Goal: Task Accomplishment & Management: Manage account settings

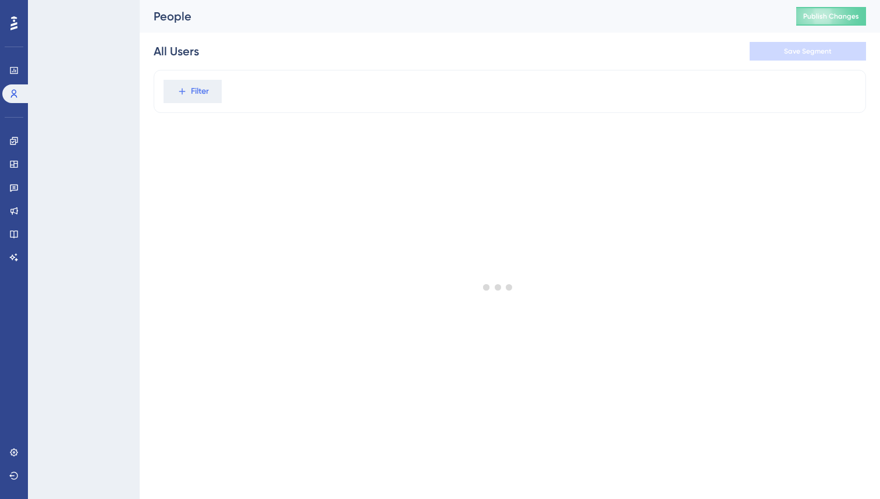
click at [351, 61] on div "All Users Save Segment" at bounding box center [510, 51] width 712 height 37
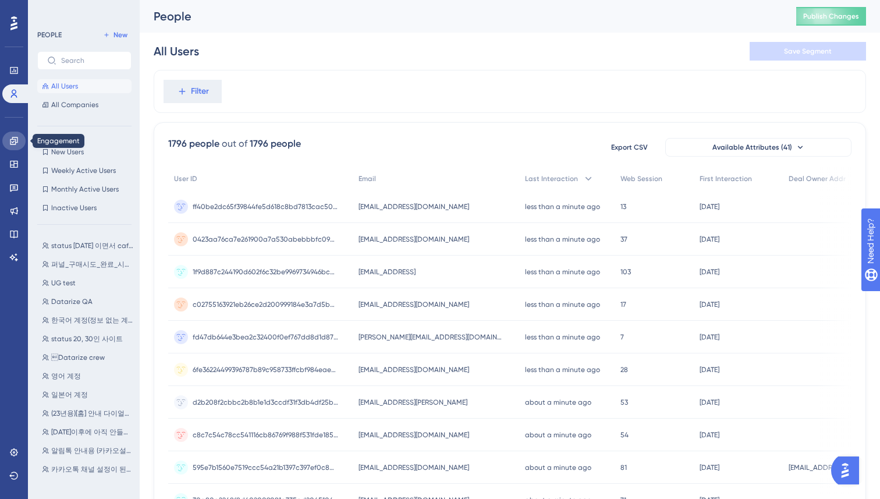
click at [12, 143] on icon at bounding box center [14, 141] width 8 height 8
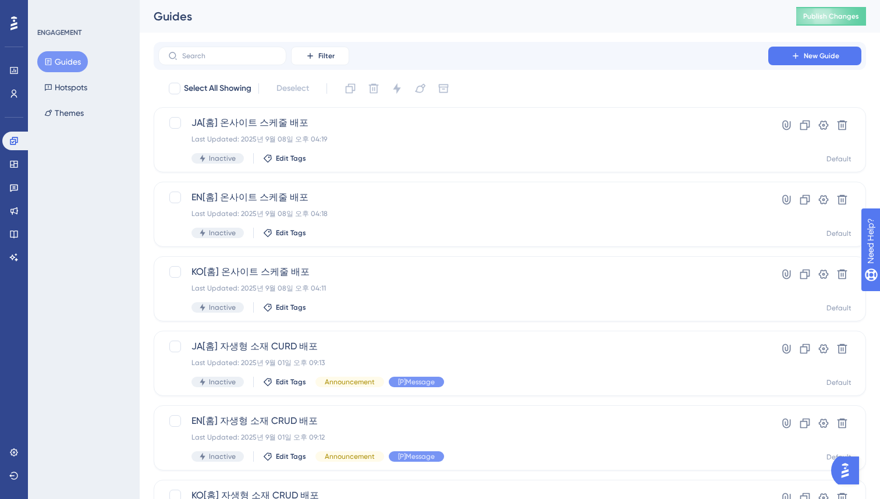
click at [142, 235] on div "Performance Users Engagement Widgets Feedback Product Updates Knowledge Base AI…" at bounding box center [510, 442] width 740 height 885
click at [812, 48] on button "New Guide" at bounding box center [814, 56] width 93 height 19
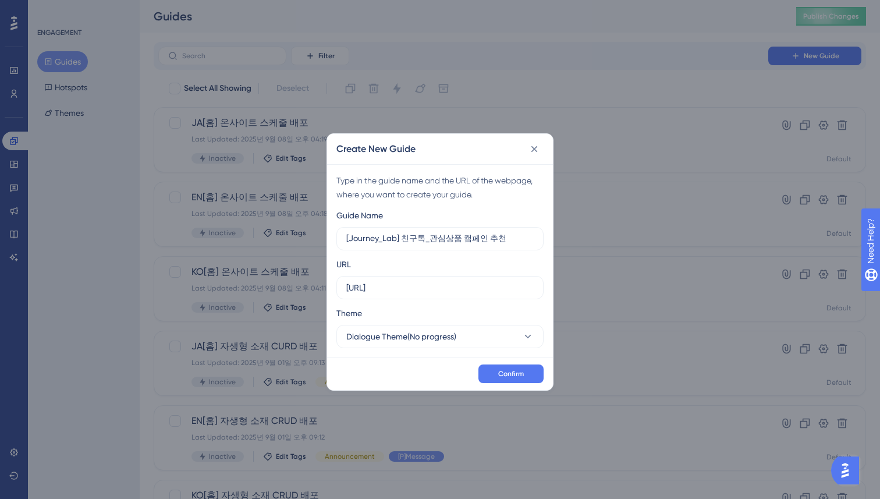
type input "[Journey_Lab] 친구톡_관심상품 캠페인 추천"
click at [431, 360] on div "Confirm" at bounding box center [440, 373] width 226 height 33
click at [430, 327] on button "Dialogue Theme(No progress)" at bounding box center [439, 336] width 207 height 23
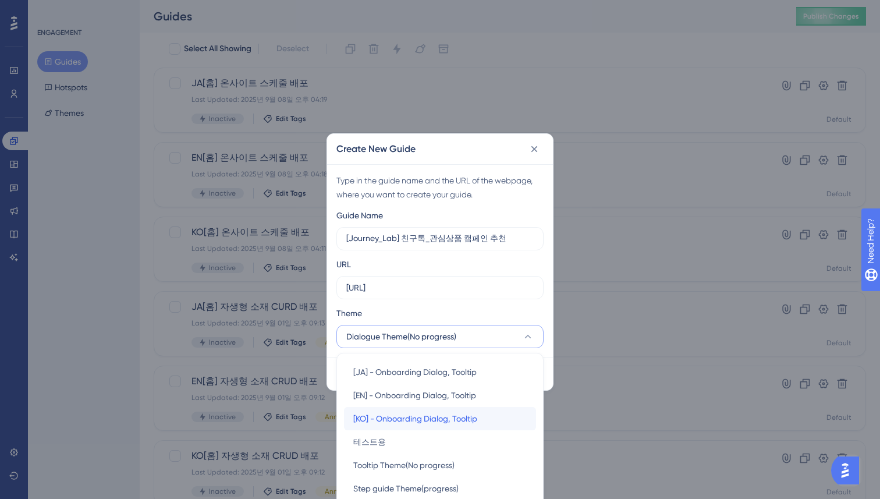
click at [416, 421] on span "[KO] - Onboarding Dialog, Tooltip" at bounding box center [415, 418] width 124 height 14
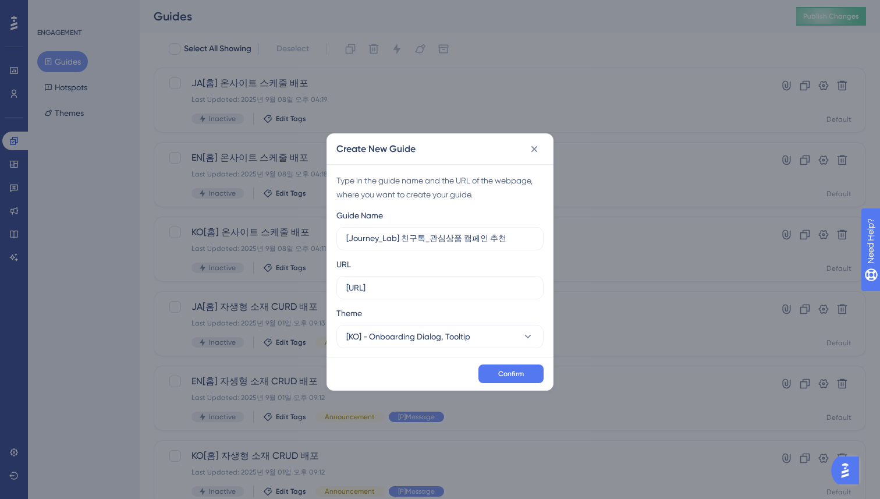
click at [440, 368] on div "Confirm" at bounding box center [440, 373] width 226 height 33
click at [503, 370] on span "Confirm" at bounding box center [511, 373] width 26 height 9
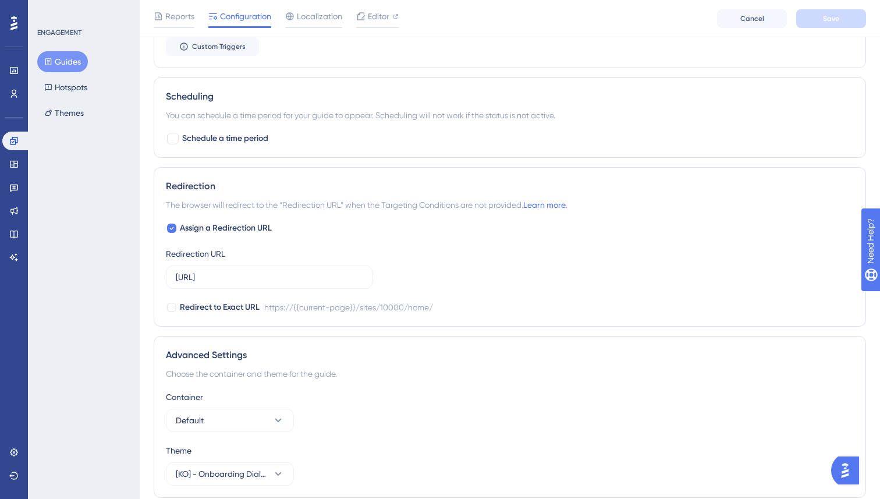
scroll to position [739, 0]
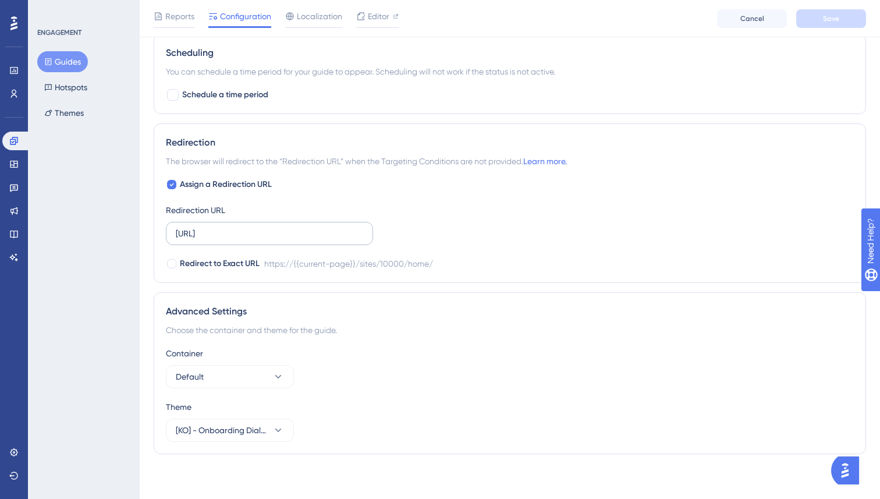
drag, startPoint x: 364, startPoint y: 233, endPoint x: 281, endPoint y: 231, distance: 83.2
click at [281, 231] on label "https://console.datarize.ai/sites/10000/home/" at bounding box center [269, 233] width 207 height 23
click at [281, 231] on input "https://console.datarize.ai/sites/10000/home/" at bounding box center [269, 233] width 187 height 13
drag, startPoint x: 281, startPoint y: 232, endPoint x: 393, endPoint y: 233, distance: 112.9
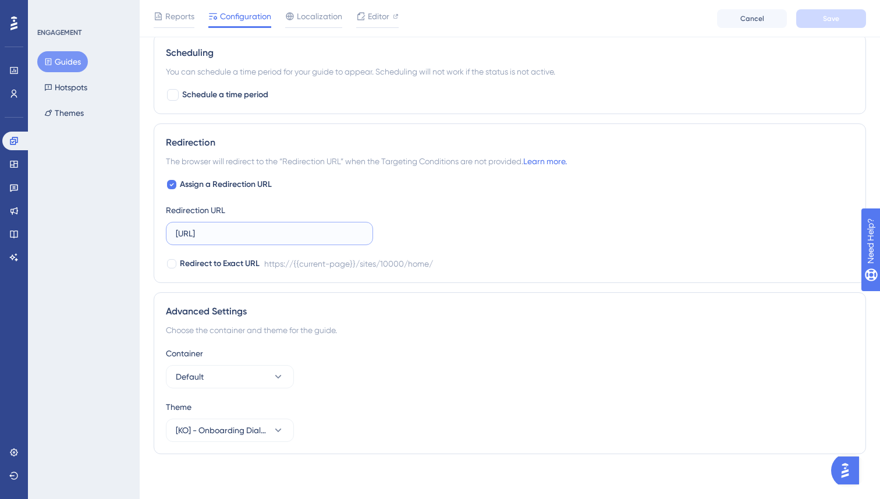
click at [393, 233] on div "Assign a Redirection URL Redirection URL https://console.datarize.ai/sites/1000…" at bounding box center [510, 224] width 688 height 93
click at [395, 229] on div "Assign a Redirection URL Redirection URL https://console.datarize.ai/sites/1000…" at bounding box center [510, 224] width 688 height 93
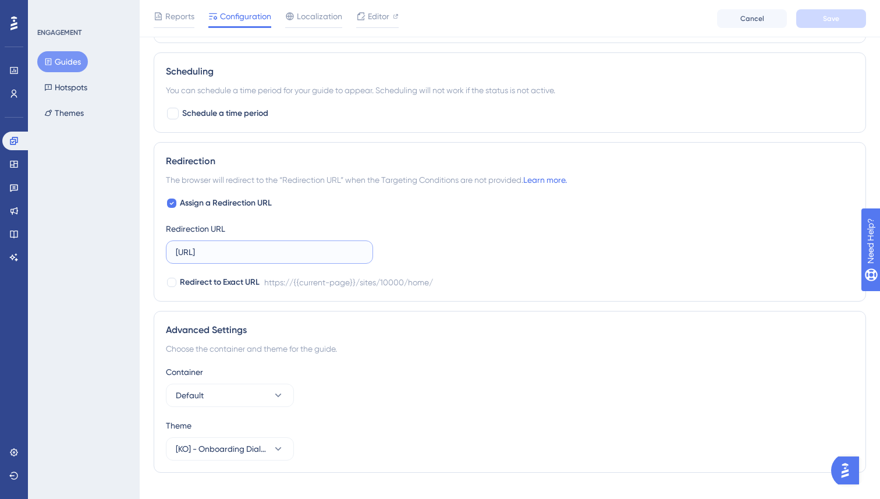
drag, startPoint x: 299, startPoint y: 255, endPoint x: 371, endPoint y: 252, distance: 72.2
click at [301, 255] on input "https://console.datarize.ai/sites/10000/home/" at bounding box center [269, 252] width 187 height 13
drag, startPoint x: 371, startPoint y: 252, endPoint x: 285, endPoint y: 253, distance: 85.6
click at [290, 251] on label "https://console.datarize.ai/sites/10000/home/" at bounding box center [269, 251] width 207 height 23
click at [290, 251] on input "https://console.datarize.ai/sites/10000/home/" at bounding box center [269, 252] width 187 height 13
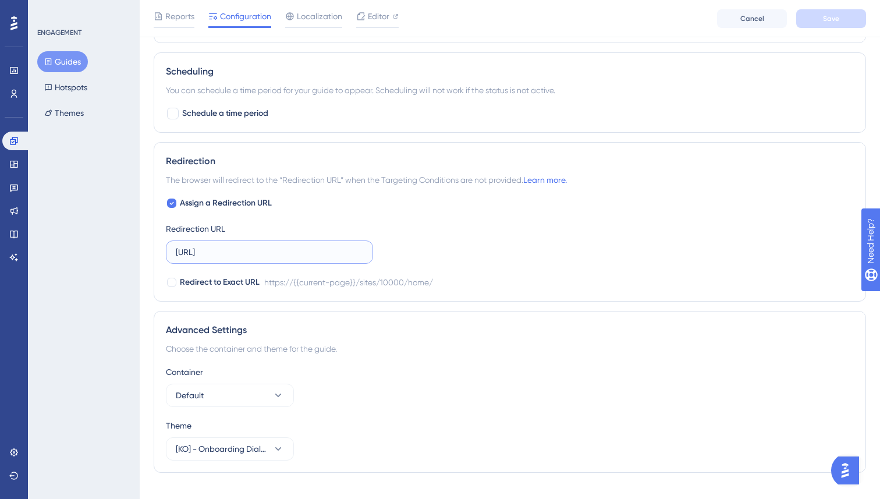
click at [285, 253] on input "https://console.datarize.ai/sites/10000/home/" at bounding box center [269, 252] width 187 height 13
drag, startPoint x: 281, startPoint y: 252, endPoint x: 377, endPoint y: 253, distance: 96.0
click at [377, 253] on div "Assign a Redirection URL Redirection URL https://console.datarize.ai/sites/1000…" at bounding box center [510, 242] width 688 height 93
type input "https://console.datarize.ai/"
click at [478, 235] on div "Assign a Redirection URL Redirection URL https://console.datarize.ai/ Redirect …" at bounding box center [510, 242] width 688 height 93
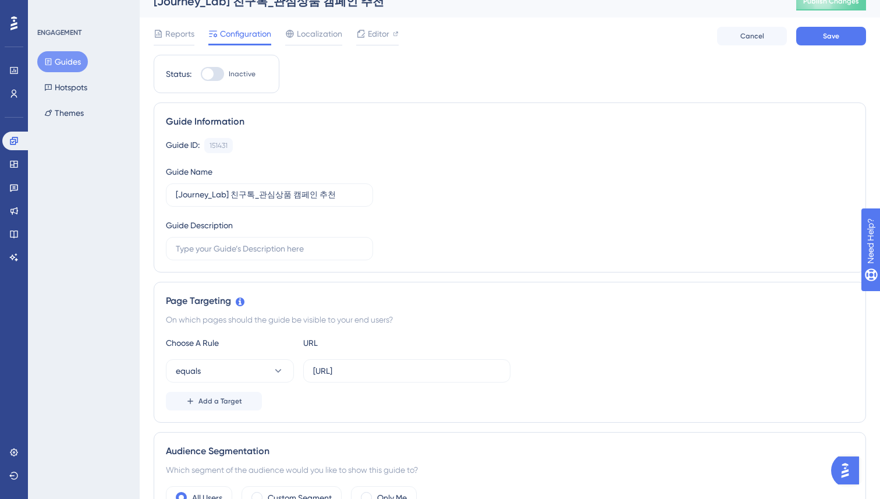
scroll to position [0, 0]
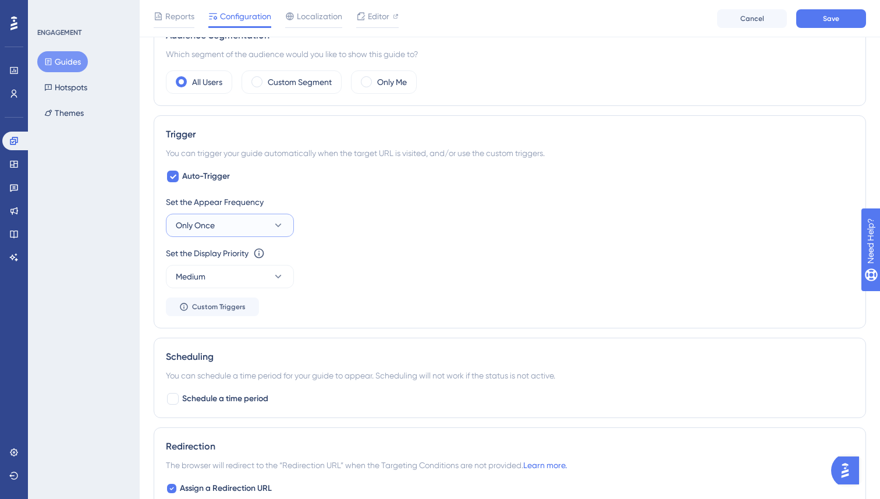
click at [235, 223] on button "Only Once" at bounding box center [230, 225] width 128 height 23
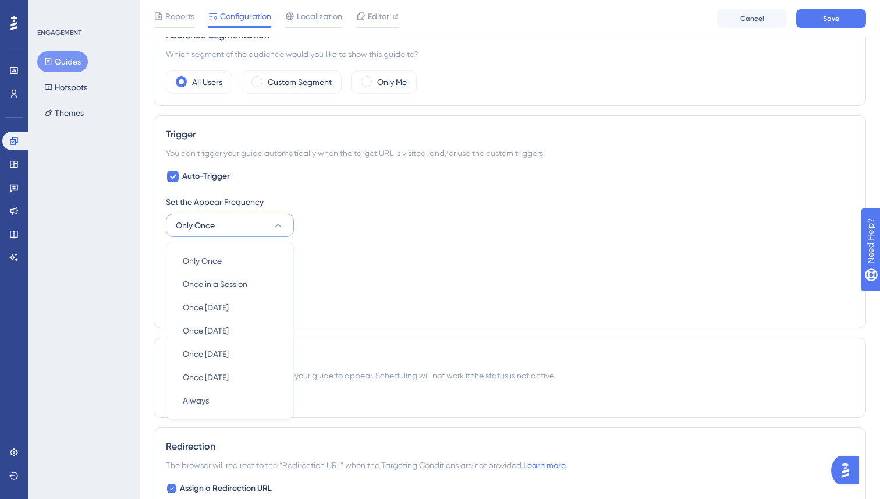
scroll to position [516, 0]
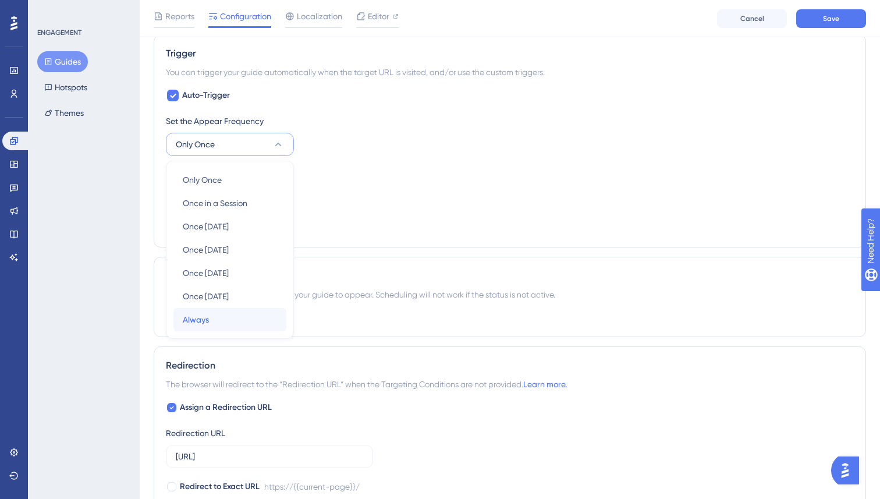
click at [204, 317] on span "Always" at bounding box center [196, 320] width 26 height 14
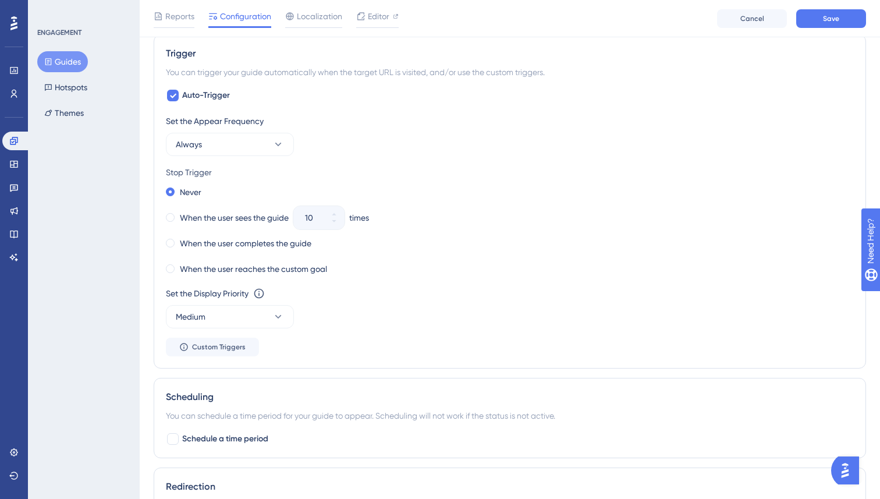
click at [481, 192] on div "Never" at bounding box center [510, 192] width 688 height 16
click at [166, 247] on div "When the user completes the guide" at bounding box center [238, 243] width 145 height 16
click at [420, 271] on div "When the user reaches the custom goal" at bounding box center [510, 269] width 688 height 16
click at [551, 236] on div "When the user completes the guide" at bounding box center [510, 243] width 688 height 16
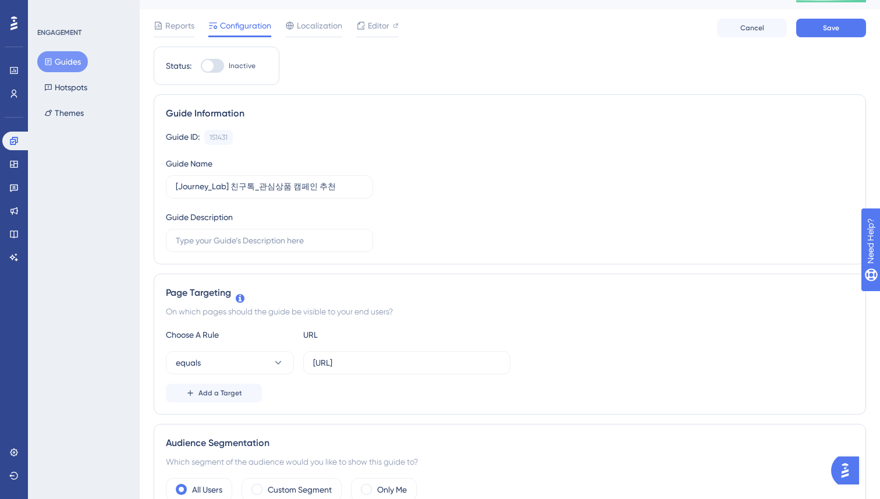
scroll to position [0, 0]
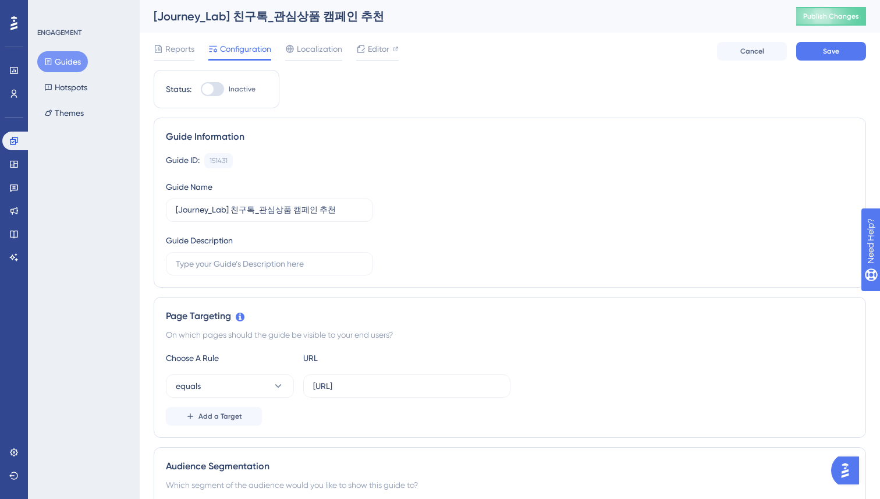
click at [551, 236] on div "Guide ID: 151431 Copy Guide Name [Journey_Lab] 친구톡_관심상품 캠페인 추천 Guide Description" at bounding box center [510, 214] width 688 height 122
click at [677, 65] on div "Reports Configuration Localization Editor Cancel Save" at bounding box center [510, 51] width 712 height 37
click at [823, 54] on span "Save" at bounding box center [831, 51] width 16 height 9
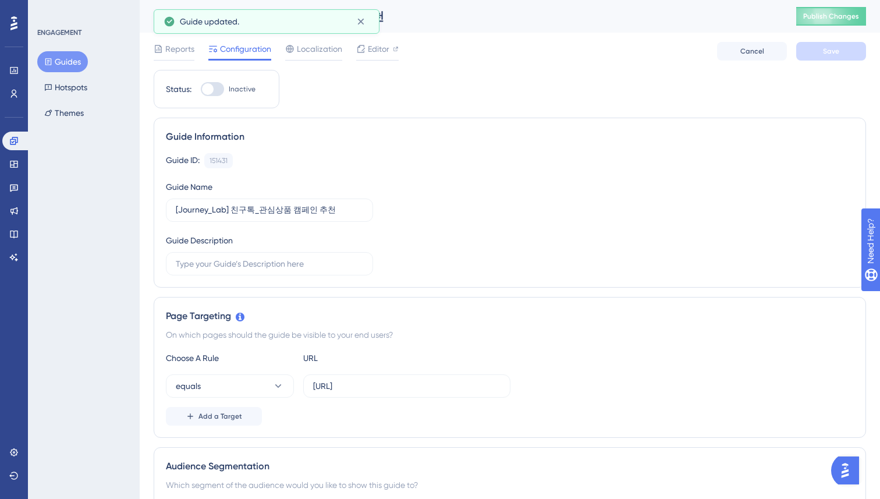
click at [374, 50] on span "Editor" at bounding box center [379, 49] width 22 height 14
click at [214, 265] on input "text" at bounding box center [269, 263] width 187 height 13
click at [252, 260] on input "text" at bounding box center [269, 263] width 187 height 13
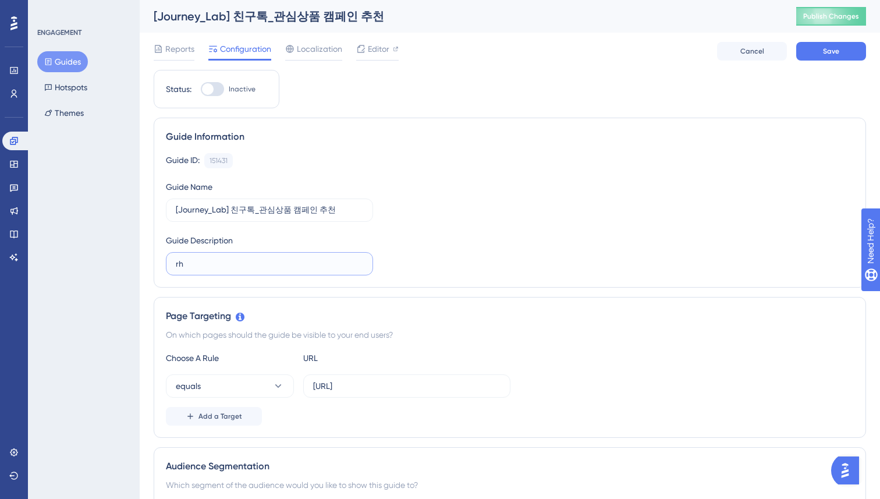
type input "r"
click at [178, 264] on input "관심상품 할인 알리기 캠페인" at bounding box center [269, 263] width 187 height 13
type input "Not using 관심상품 할인 알리기 캠페인"
click at [439, 218] on div "Guide ID: 151431 Copy Guide Name [Journey_Lab] 친구톡_관심상품 캠페인 추천 Guide Descriptio…" at bounding box center [510, 214] width 688 height 122
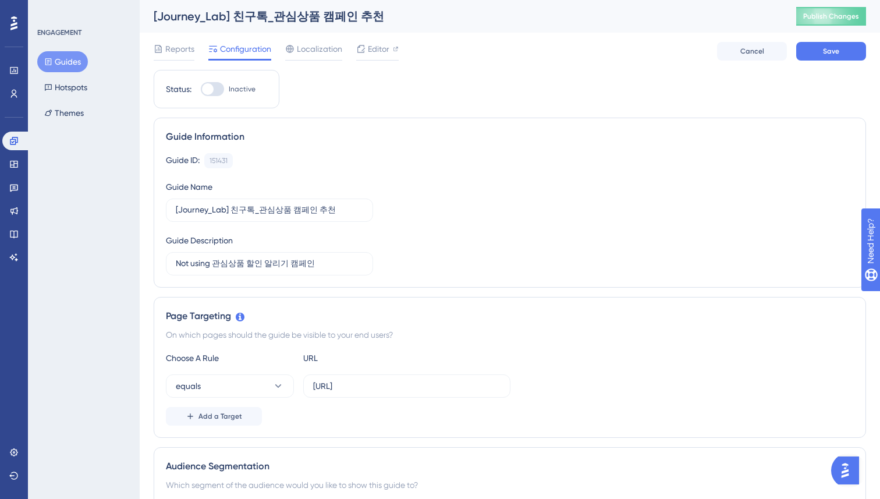
click at [624, 299] on div "Page Targeting On which pages should the guide be visible to your end users? Ch…" at bounding box center [510, 367] width 712 height 141
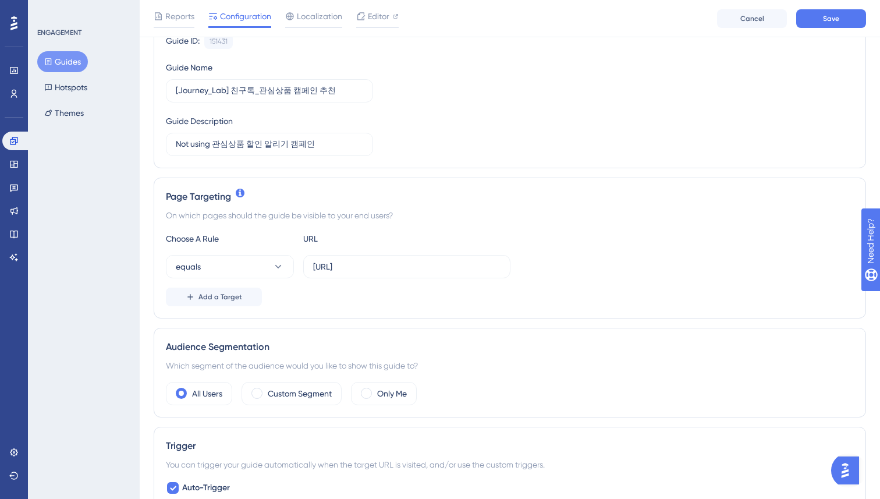
scroll to position [126, 0]
click at [232, 258] on button "equals" at bounding box center [230, 264] width 128 height 23
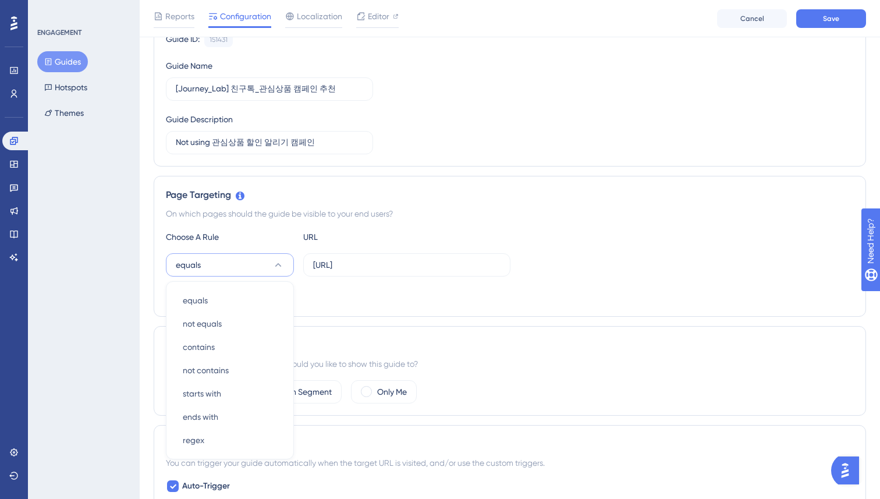
scroll to position [246, 0]
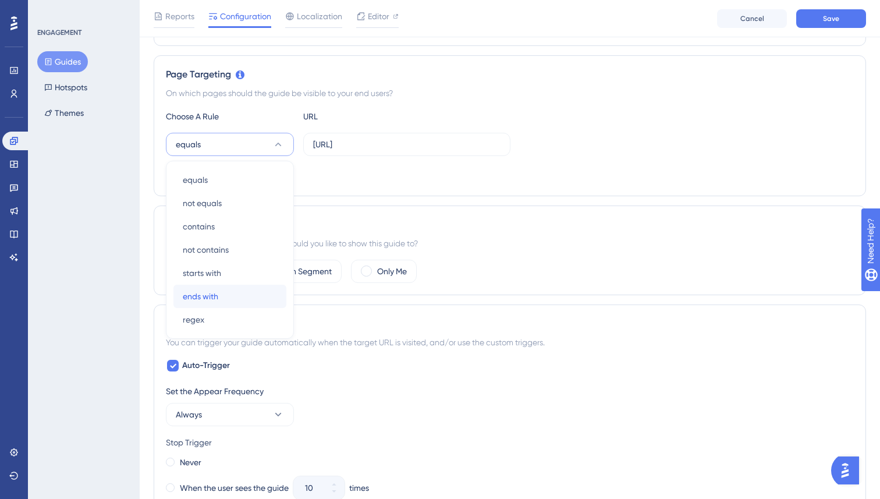
click at [208, 297] on span "ends with" at bounding box center [201, 296] width 36 height 14
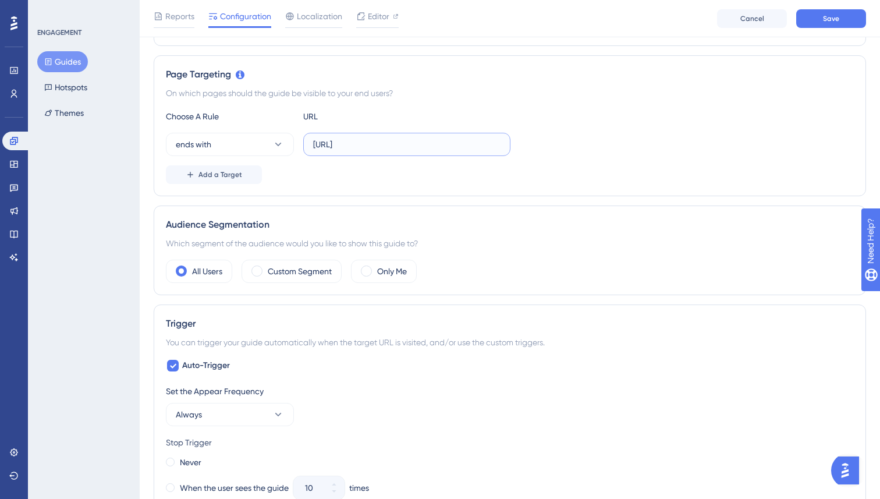
click at [339, 150] on input "https://console.datarize.ai/sites/10000/home/" at bounding box center [406, 144] width 187 height 13
click at [410, 142] on input "https://console.datarize.ai/sites/10000/home/" at bounding box center [406, 146] width 187 height 13
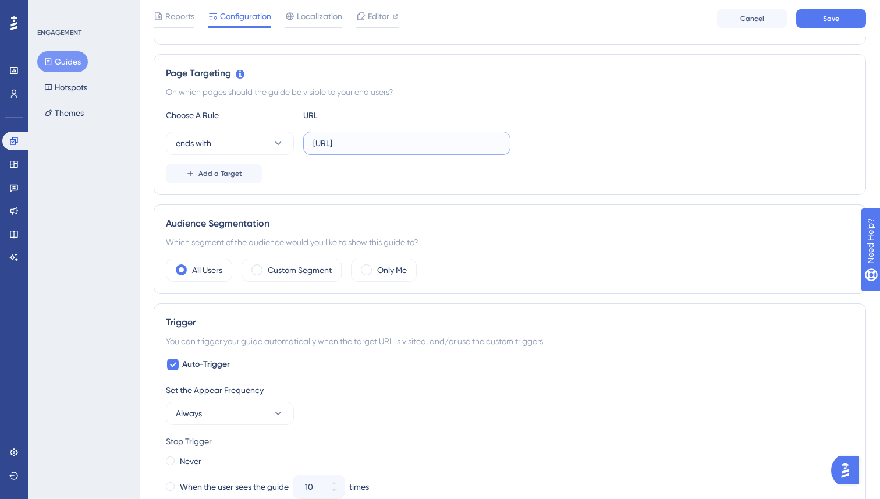
drag, startPoint x: 462, startPoint y: 144, endPoint x: 308, endPoint y: 143, distance: 153.6
click at [308, 143] on label "https://console.datarize.ai/sites/10000/home/" at bounding box center [406, 143] width 207 height 23
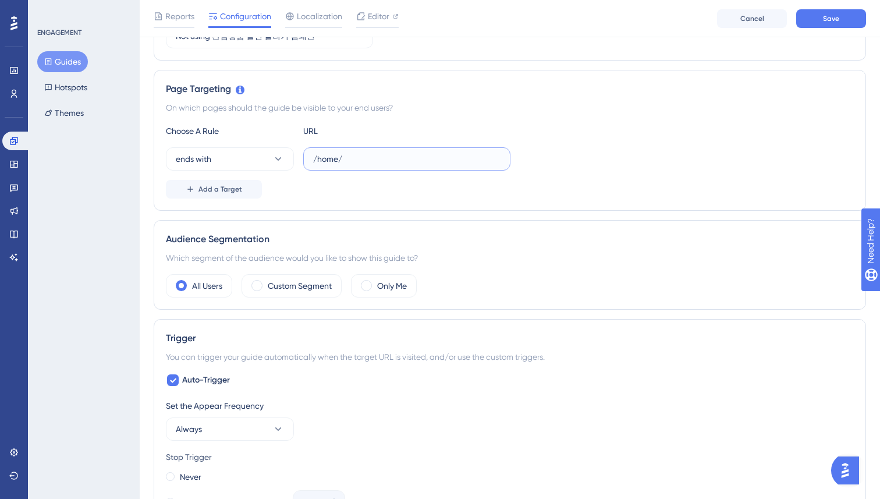
type input "/home/"
click at [680, 128] on div "Choose A Rule URL" at bounding box center [510, 131] width 688 height 14
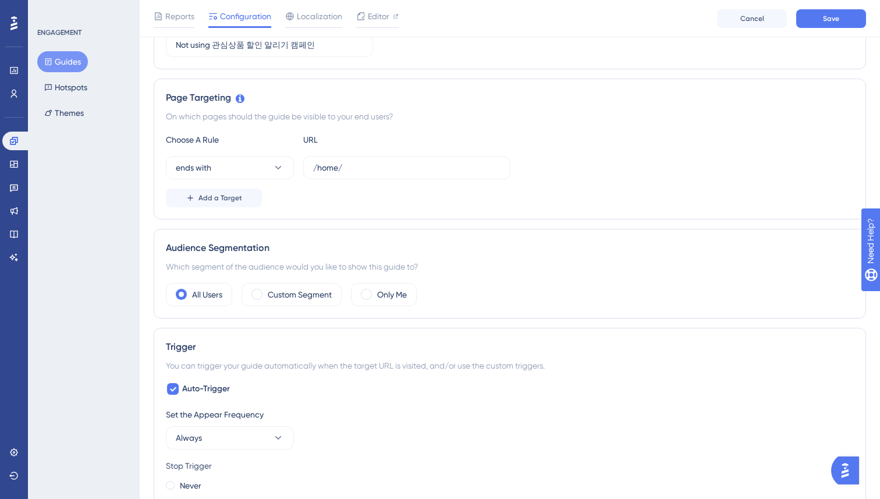
click at [660, 156] on div "ends with /home/" at bounding box center [510, 167] width 688 height 23
click at [286, 304] on div "Custom Segment" at bounding box center [292, 292] width 100 height 23
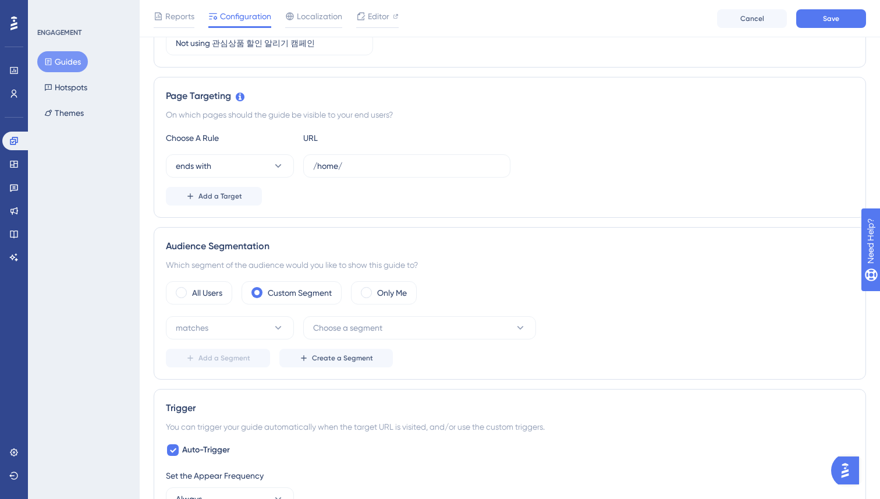
click at [420, 244] on div "Audience Segmentation" at bounding box center [510, 246] width 688 height 14
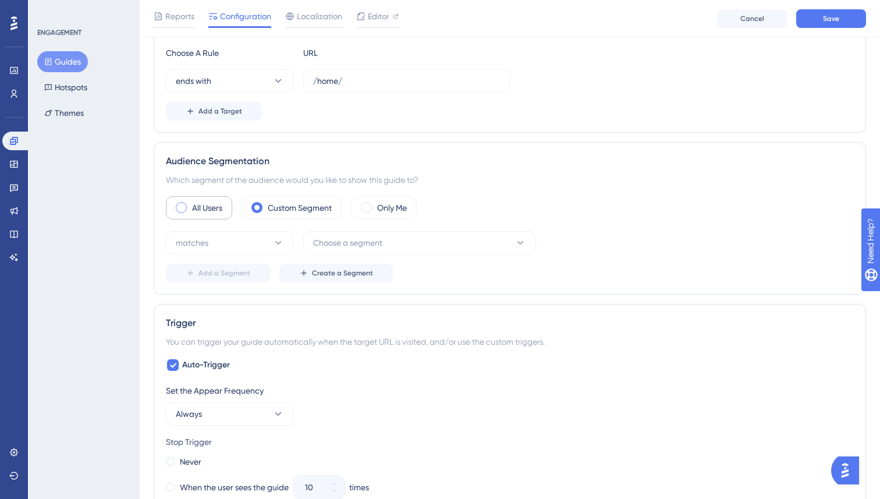
click at [214, 197] on div "All Users" at bounding box center [199, 207] width 66 height 23
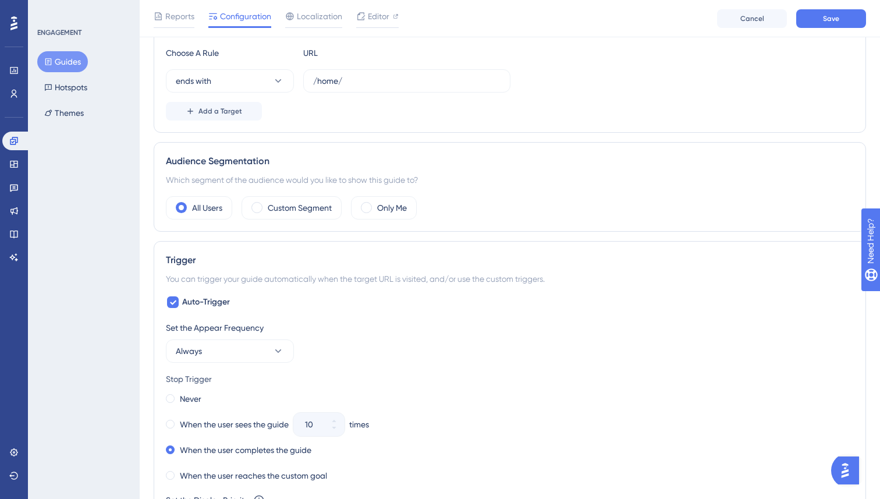
click at [587, 102] on div "Add a Target" at bounding box center [510, 111] width 688 height 19
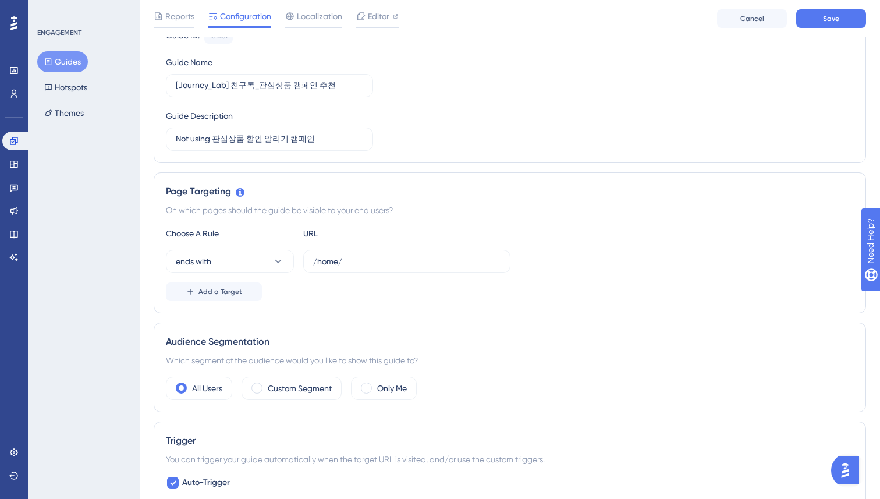
scroll to position [0, 0]
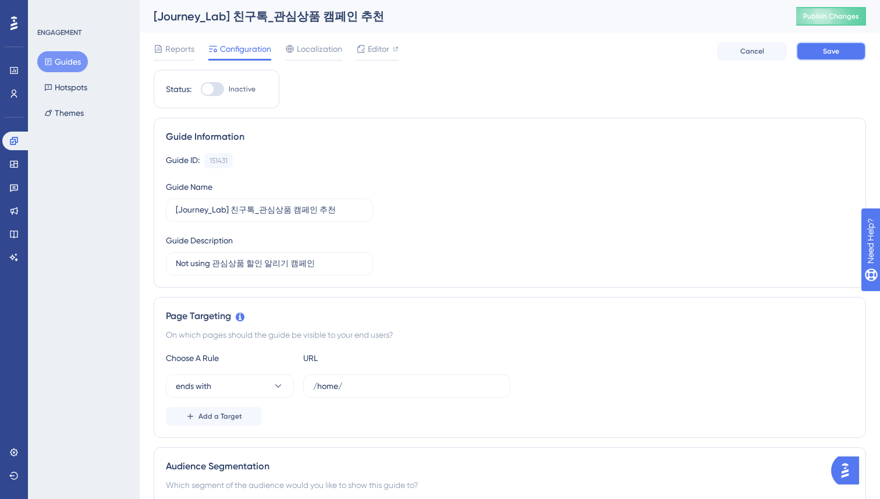
click at [821, 53] on button "Save" at bounding box center [831, 51] width 70 height 19
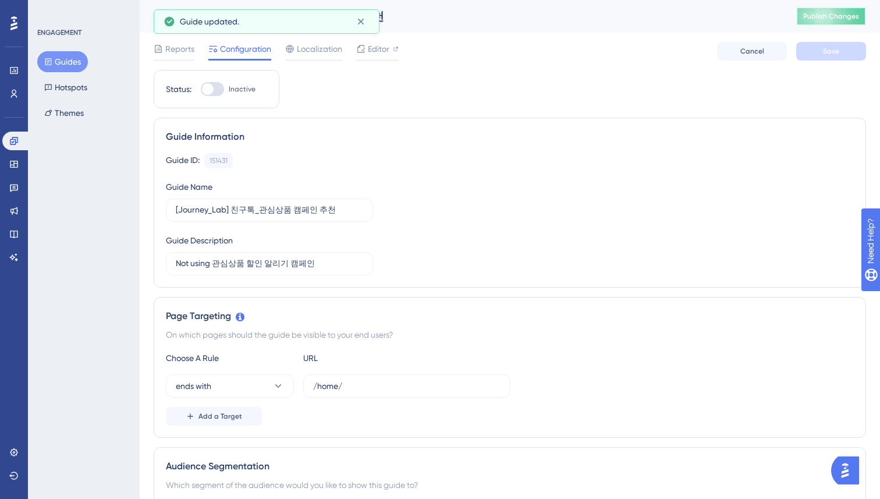
click at [821, 17] on span "Publish Changes" at bounding box center [831, 16] width 56 height 9
click at [563, 134] on div "Guide Information" at bounding box center [510, 137] width 688 height 14
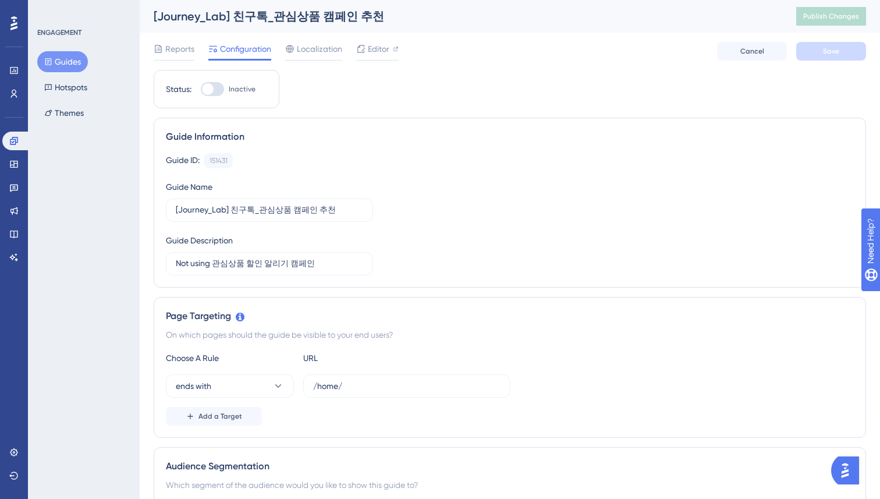
click at [400, 159] on div "Guide ID: 151431 Copy" at bounding box center [510, 160] width 688 height 15
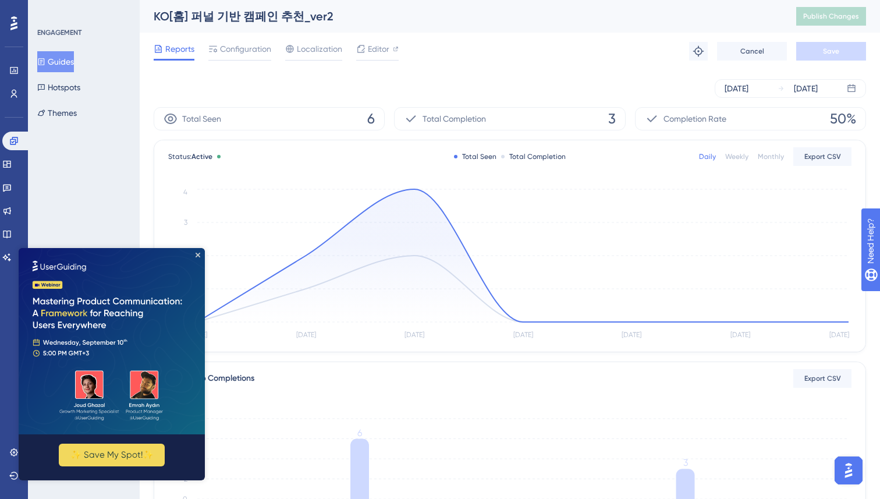
click at [101, 136] on div "ENGAGEMENT Guides Hotspots Themes" at bounding box center [84, 249] width 112 height 499
click at [197, 254] on icon "Close Preview" at bounding box center [198, 255] width 5 height 5
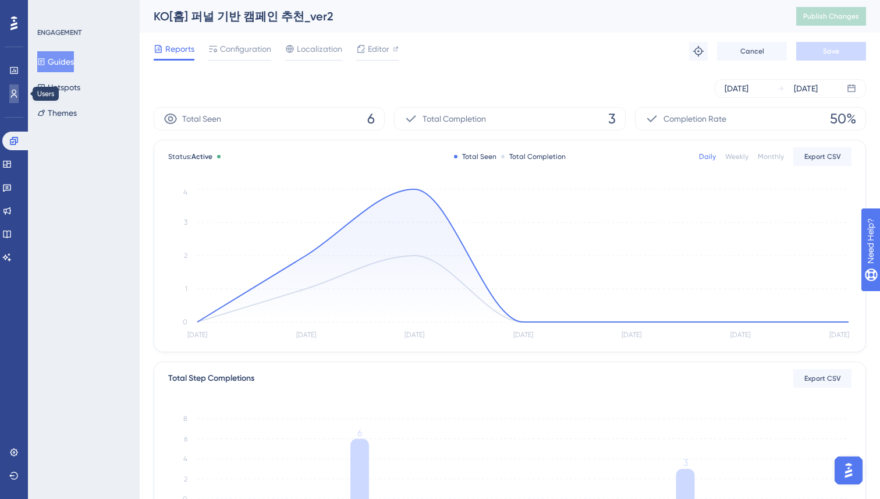
click at [10, 95] on icon at bounding box center [13, 93] width 9 height 9
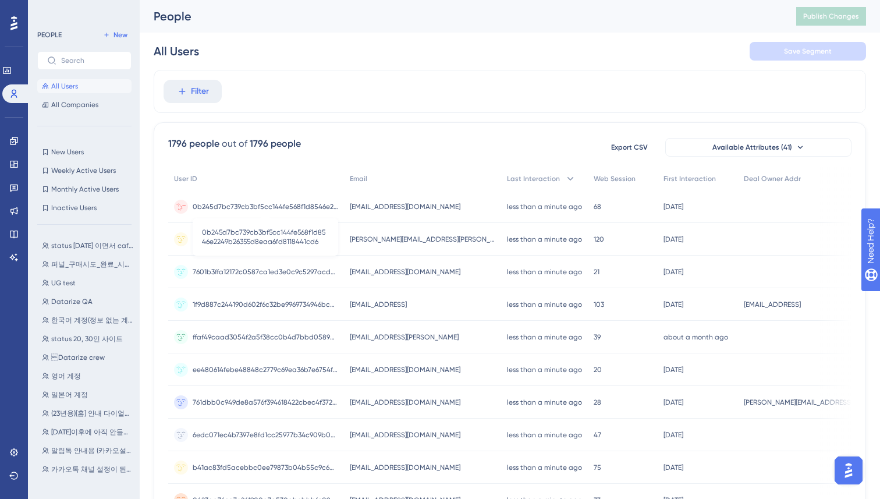
click at [282, 206] on span "0b245d7bc739cb3bf5cc144fe568f1d8546e2249b26355d8eaa6fd8118441cd6" at bounding box center [265, 206] width 145 height 9
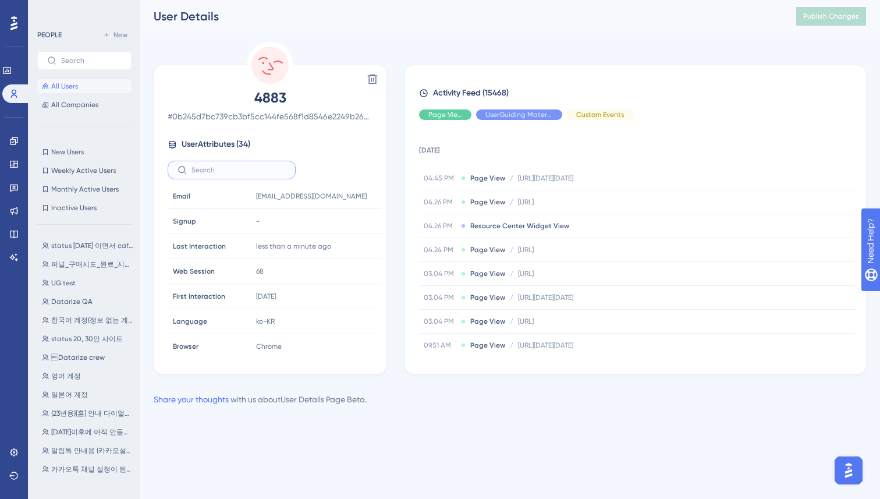
click at [209, 172] on input "text" at bounding box center [238, 170] width 94 height 8
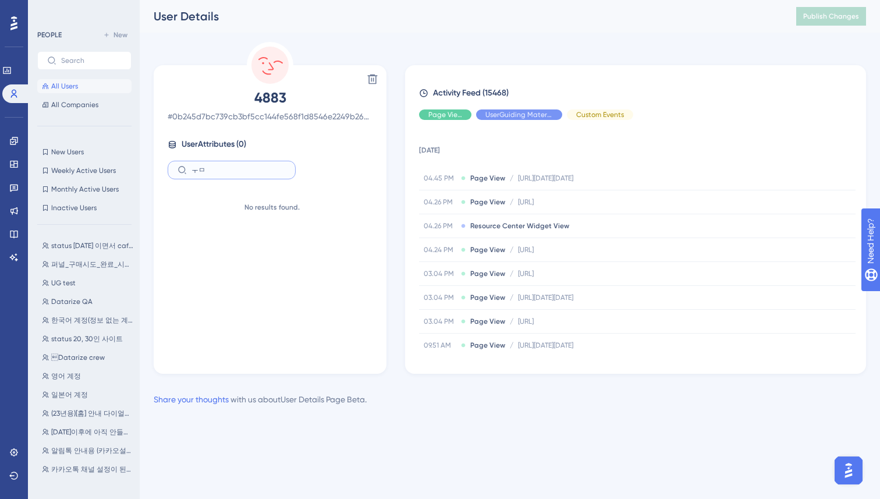
type input "ㅜ"
type input "n"
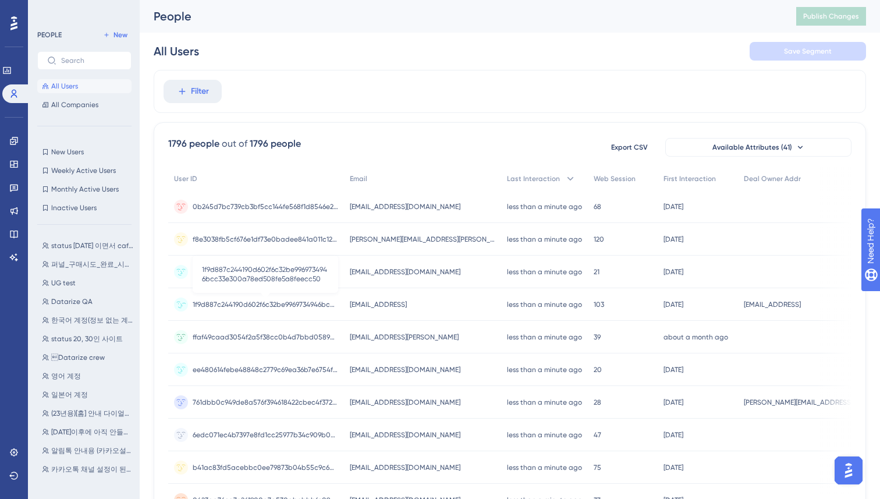
click at [270, 304] on span "1f9d887c244190d602f6c32be9969734946bcc33e300a78ed508fe5a8feecc50" at bounding box center [265, 304] width 145 height 9
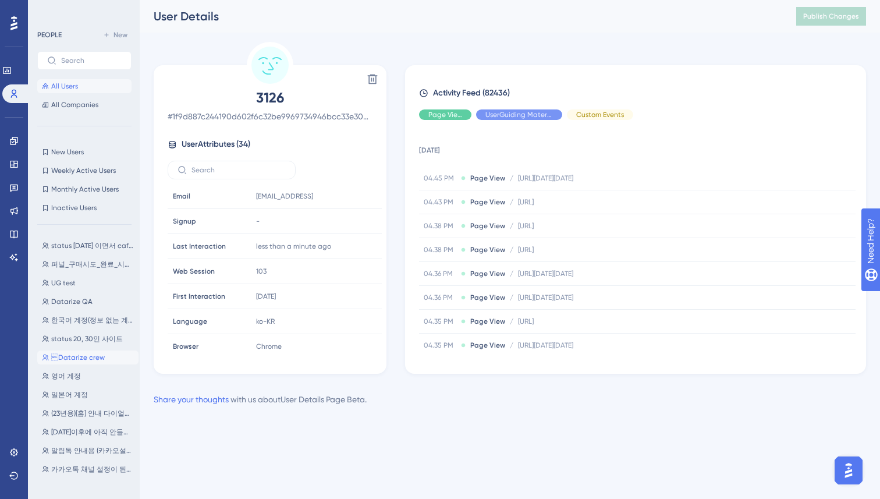
click at [79, 357] on span "Datarize crew" at bounding box center [78, 357] width 54 height 9
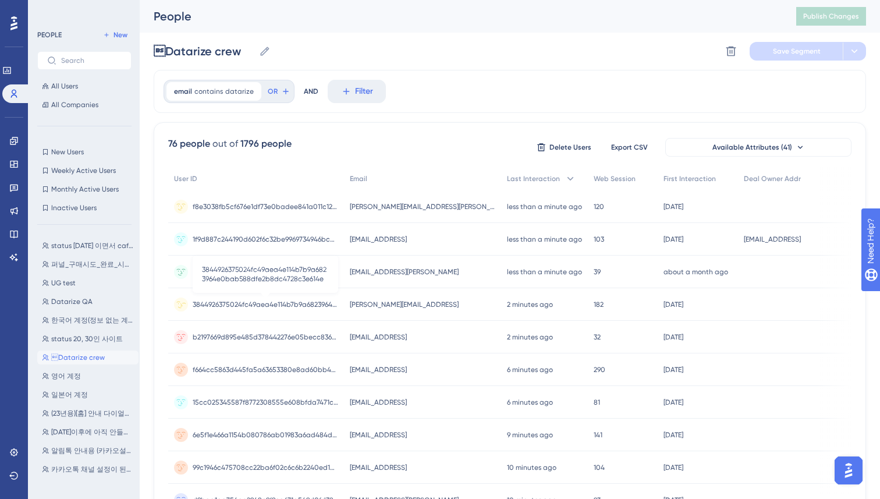
click at [210, 306] on span "3844926375024fc49aea4e114b7b9a6823964e0bab588dfe2b8dc4728c3e614e" at bounding box center [265, 304] width 145 height 9
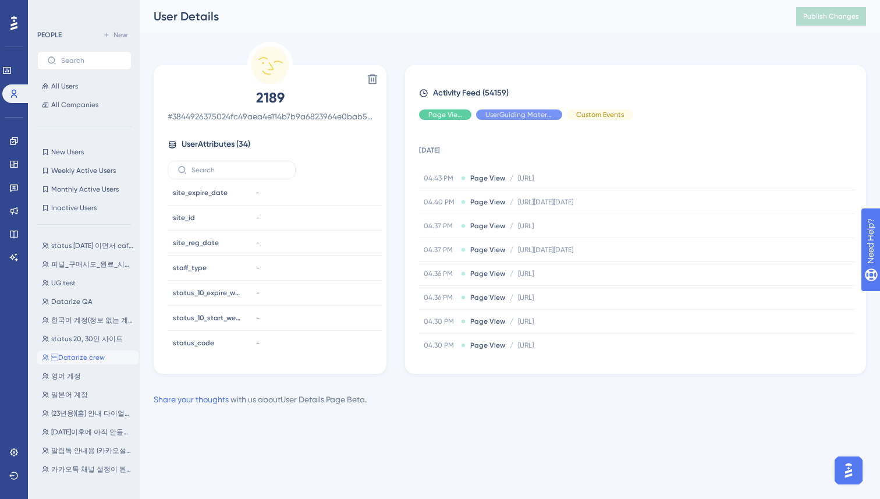
scroll to position [680, 0]
click at [205, 176] on label at bounding box center [232, 170] width 128 height 19
click at [205, 174] on input "text" at bounding box center [238, 170] width 94 height 8
type input "n"
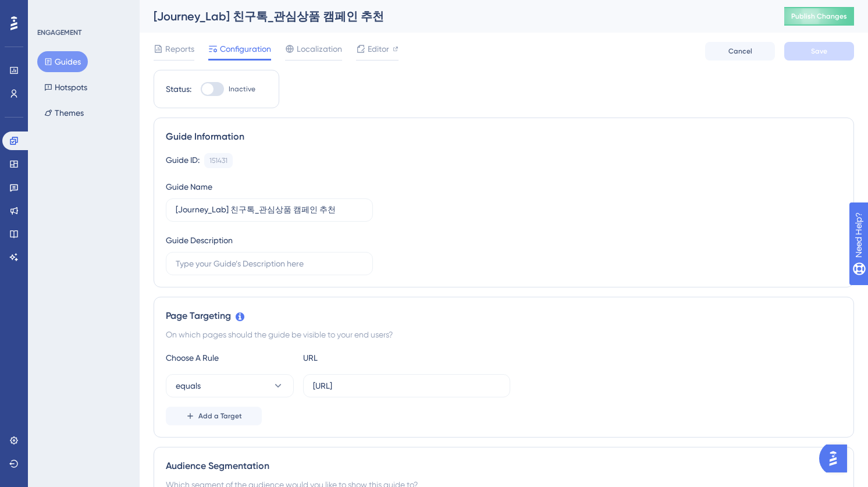
click at [72, 68] on button "Guides" at bounding box center [62, 61] width 51 height 21
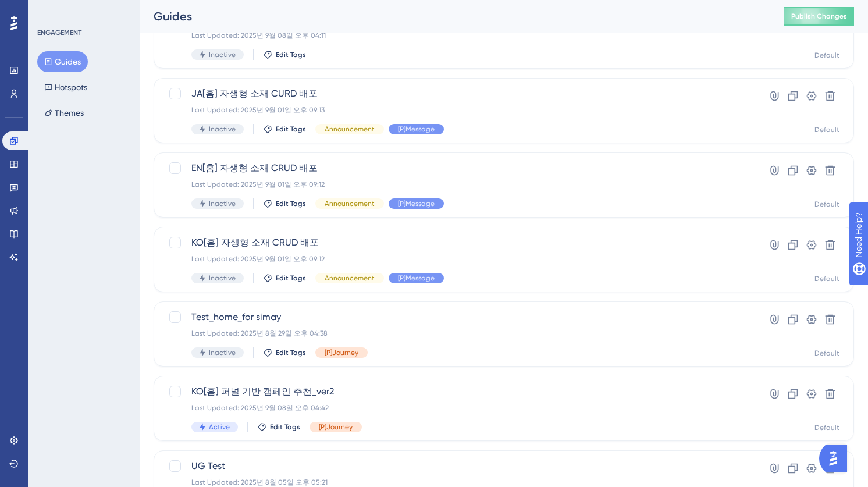
scroll to position [416, 0]
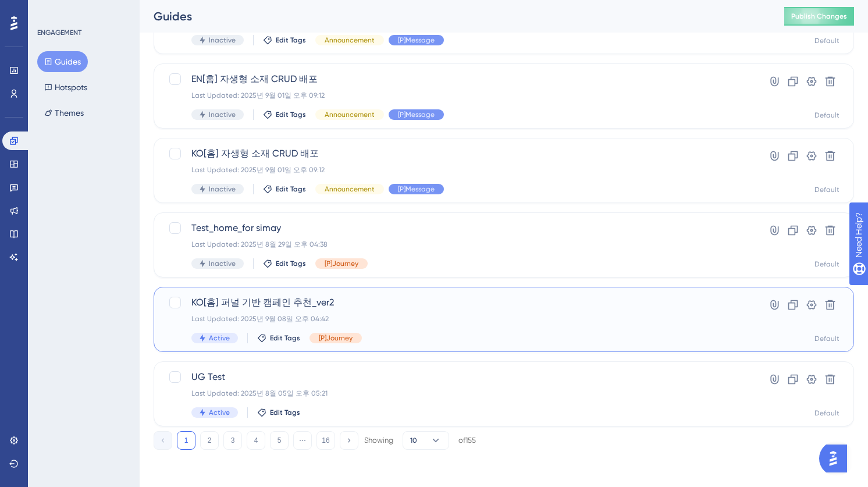
click at [380, 315] on div "Last Updated: 2025년 9월 08일 오후 04:42" at bounding box center [457, 318] width 532 height 9
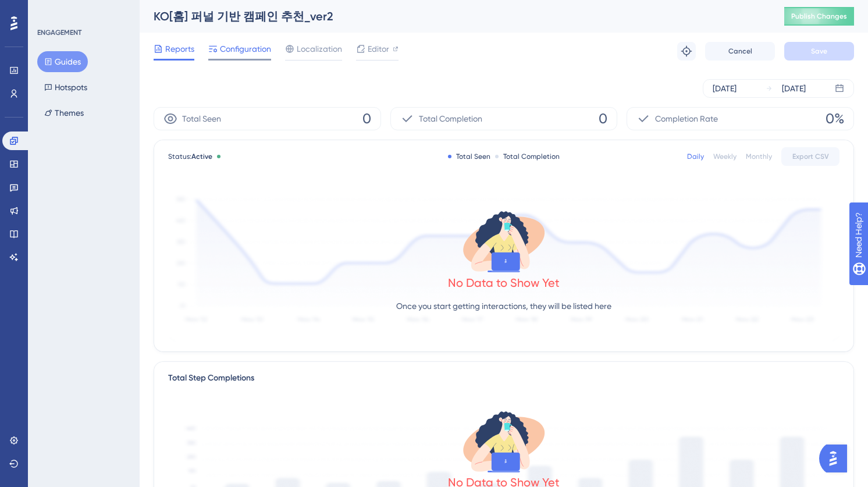
click at [226, 49] on span "Configuration" at bounding box center [245, 49] width 51 height 14
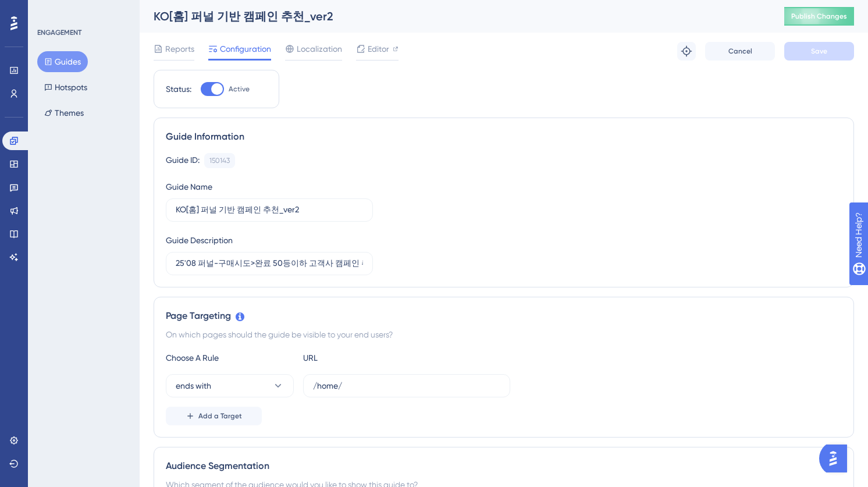
click at [501, 209] on div "Guide ID: 150143 Copy Guide Name KO[홈] 퍼널 기반 캠페인 추천_ver2 Guide Description 25'0…" at bounding box center [504, 214] width 676 height 122
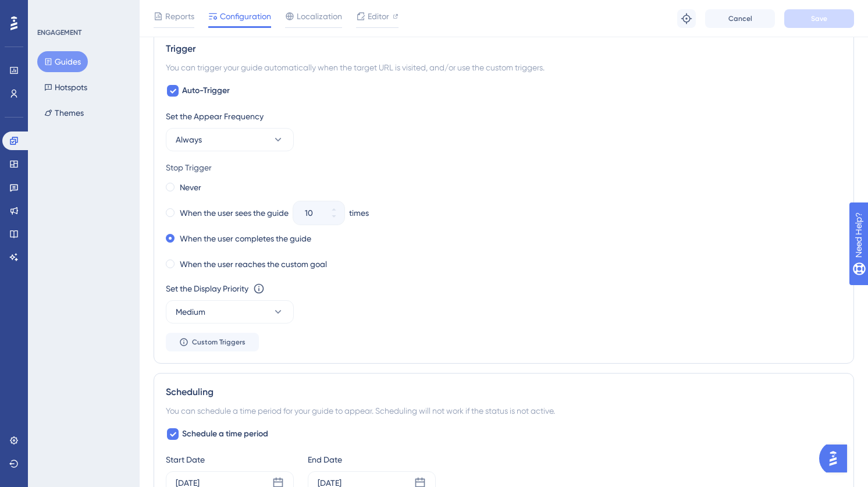
scroll to position [665, 0]
